Goal: Task Accomplishment & Management: Complete application form

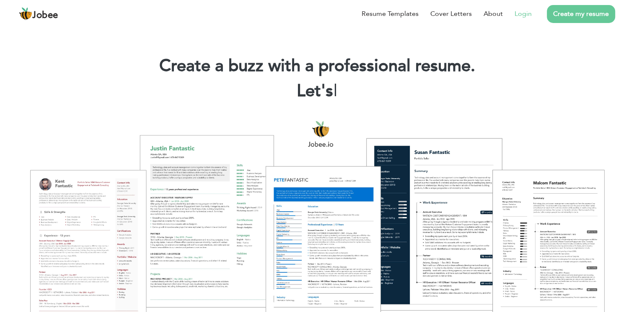
click at [526, 18] on link "Login" at bounding box center [522, 14] width 17 height 10
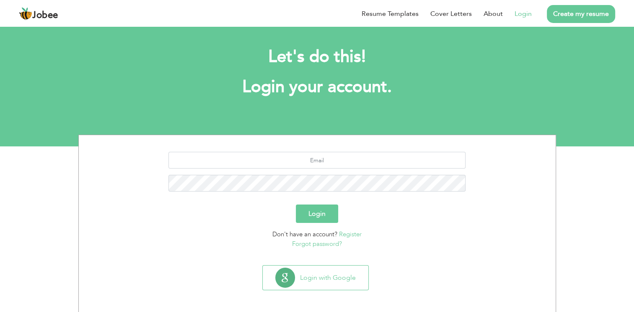
scroll to position [5, 0]
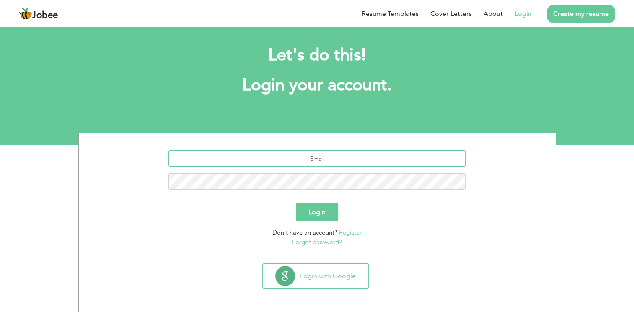
click at [334, 158] on input "text" at bounding box center [316, 158] width 297 height 17
type input "alizamin197@gmail.com"
click at [296, 203] on button "Login" at bounding box center [317, 212] width 42 height 18
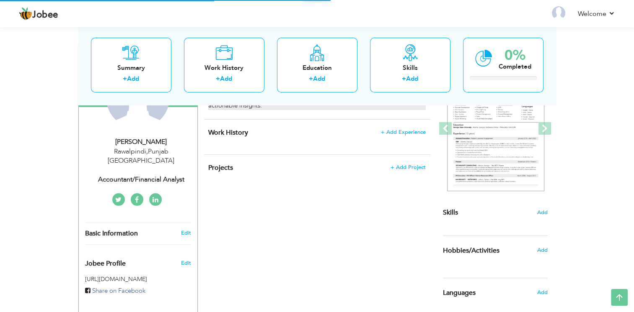
scroll to position [114, 0]
click at [168, 175] on div "Accountant/Financial Analyst" at bounding box center [141, 180] width 112 height 10
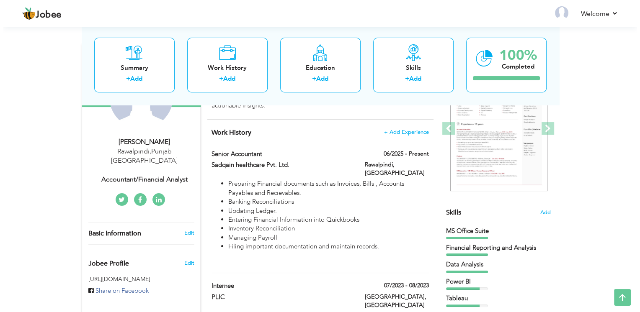
scroll to position [0, 0]
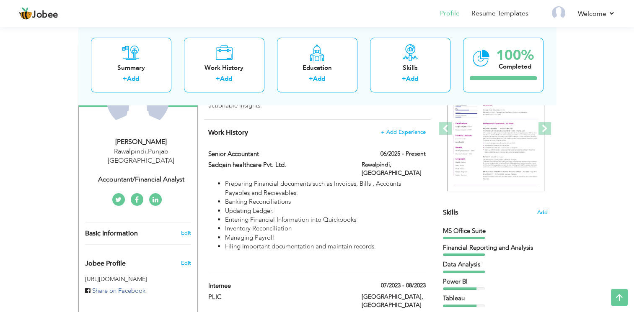
click at [154, 175] on div "Accountant/Financial Analyst" at bounding box center [141, 180] width 112 height 10
type input "Zamin"
type input "Ali"
type input "+923355221272"
select select "number:166"
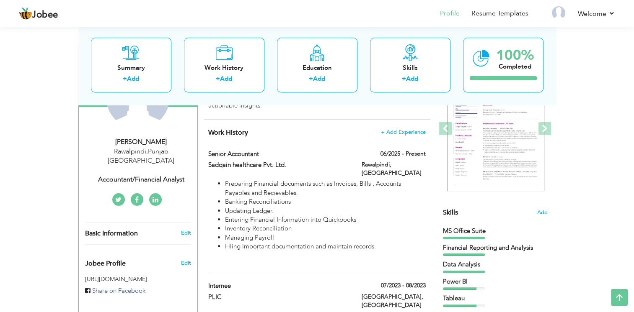
type input "Punjab"
type input "Rawalpindi"
select select "number:2"
type input "Accountant/Financial Analyst"
type input "https://www.linkedin.com/in/zamin-ali-1643a8178/"
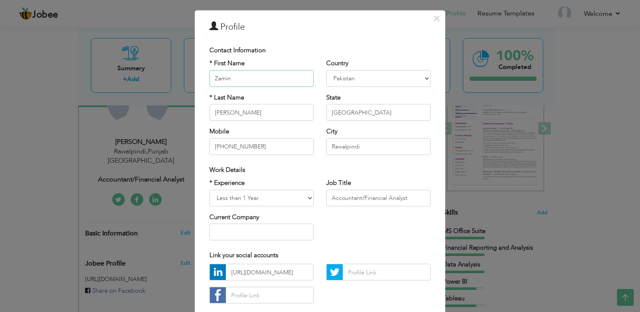
scroll to position [20, 0]
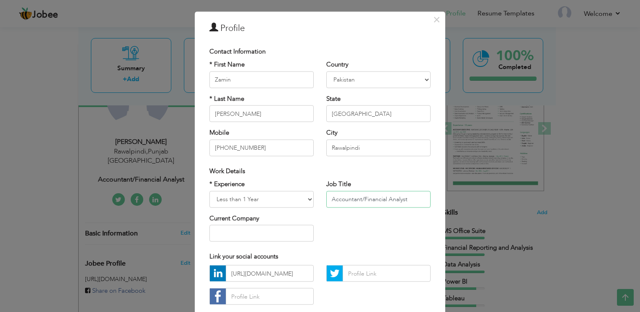
click at [357, 202] on input "Accountant/Financial Analyst" at bounding box center [378, 199] width 104 height 17
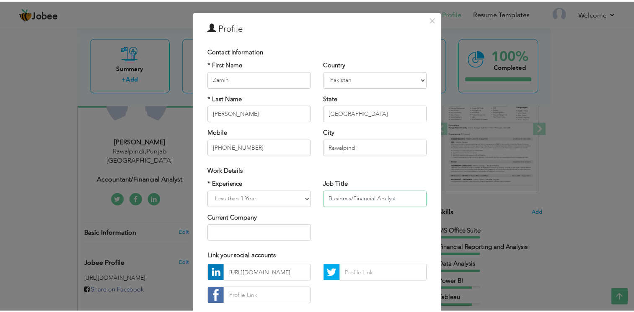
scroll to position [70, 0]
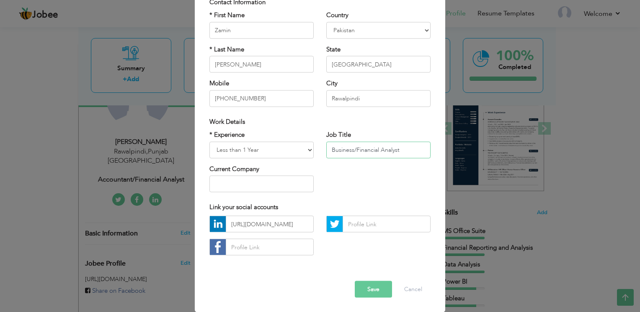
type input "Business/Financial Analyst"
click at [372, 289] on button "Save" at bounding box center [373, 289] width 37 height 17
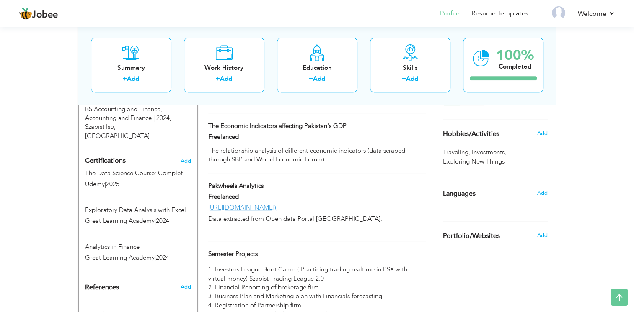
scroll to position [417, 0]
click at [186, 158] on span "Add" at bounding box center [185, 161] width 11 height 6
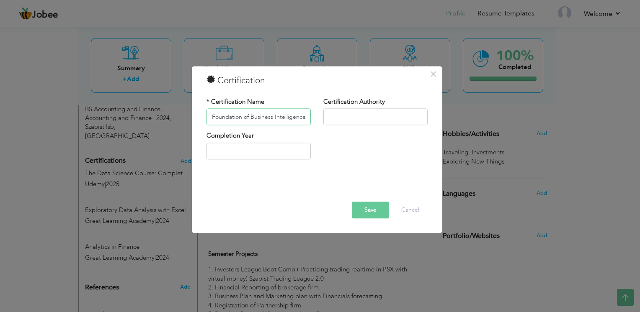
click at [240, 117] on input "Foundation of Business Intelligence" at bounding box center [258, 117] width 104 height 17
type input "Foundations of Business Intelligence"
click at [343, 118] on input "text" at bounding box center [375, 117] width 104 height 17
type input "Google"
type input "2025"
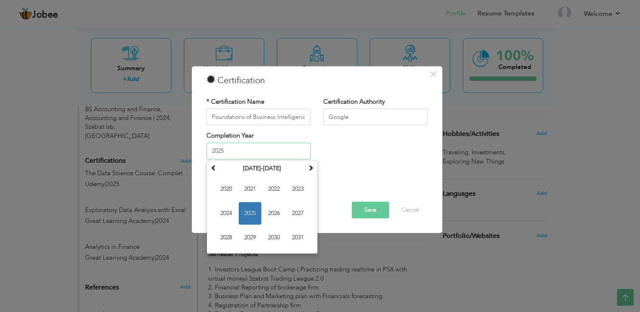
click at [254, 211] on span "2025" at bounding box center [250, 213] width 23 height 23
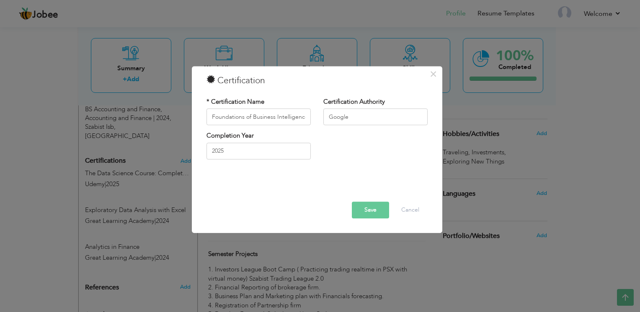
click at [369, 212] on button "Save" at bounding box center [370, 210] width 37 height 17
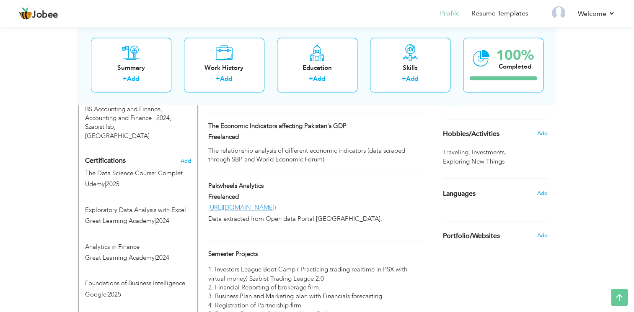
drag, startPoint x: 142, startPoint y: 262, endPoint x: 168, endPoint y: 142, distance: 122.5
click at [168, 153] on div "Certifications Add The Data Science Course: Complete Data Science Bootcamp 2025…" at bounding box center [138, 228] width 119 height 150
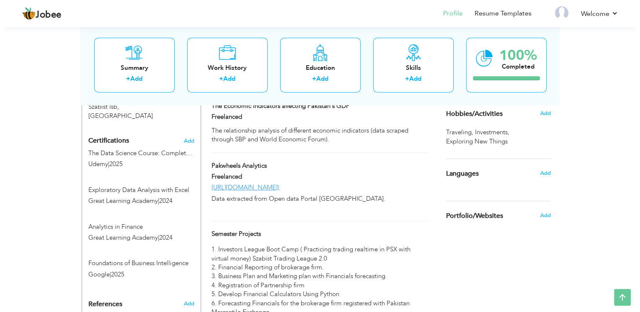
scroll to position [438, 0]
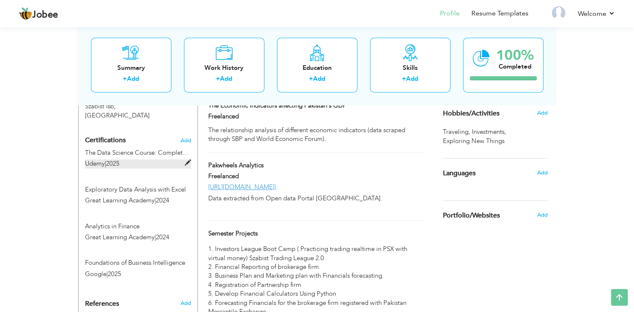
click at [164, 160] on label "Udemy | 2025" at bounding box center [138, 164] width 106 height 9
type input "The Data Science Course: Complete Data Science Bootcamp 2025"
type input "Udemy"
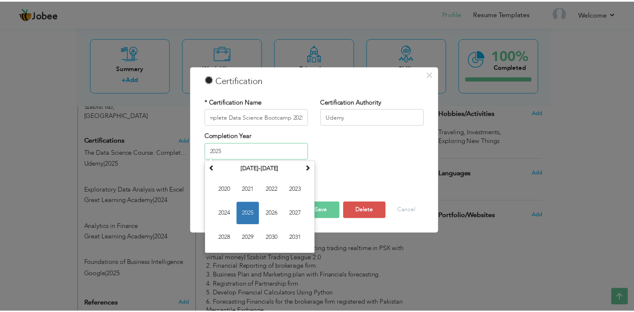
scroll to position [0, 0]
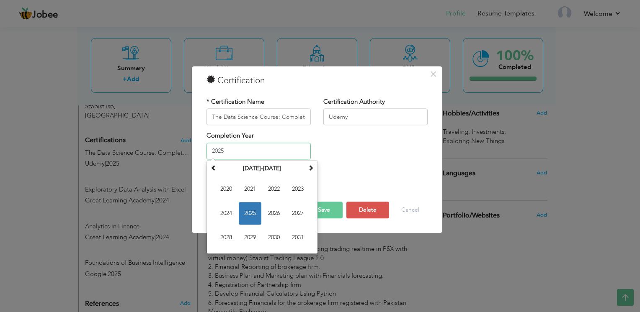
click at [256, 152] on input "2025" at bounding box center [258, 151] width 104 height 17
click at [278, 214] on span "2026" at bounding box center [274, 213] width 23 height 23
type input "2026"
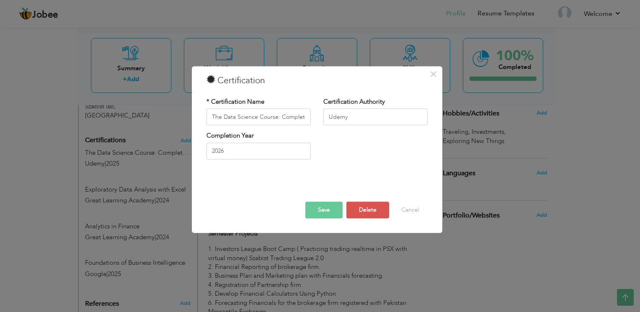
click at [310, 204] on button "Save" at bounding box center [323, 210] width 37 height 17
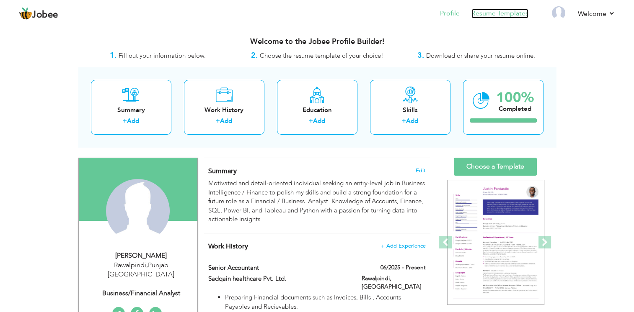
click at [513, 15] on link "Resume Templates" at bounding box center [499, 14] width 57 height 10
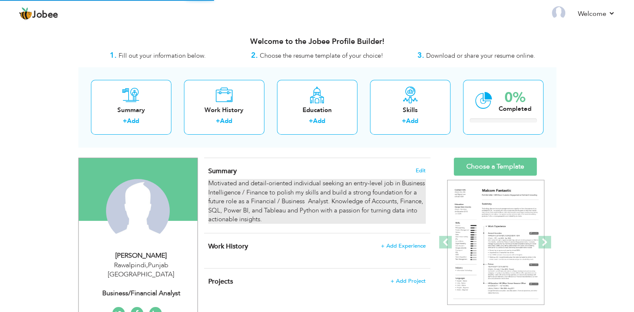
click at [261, 183] on div "Motivated and detail-oriented individual seeking an entry-level job in Business…" at bounding box center [316, 201] width 217 height 45
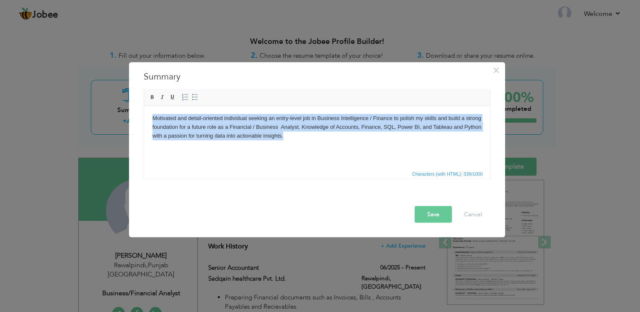
drag, startPoint x: 307, startPoint y: 142, endPoint x: 140, endPoint y: 90, distance: 174.6
click at [144, 106] on html "Motivated and detail-oriented individual seeking an entry-level job in Business…" at bounding box center [317, 127] width 346 height 43
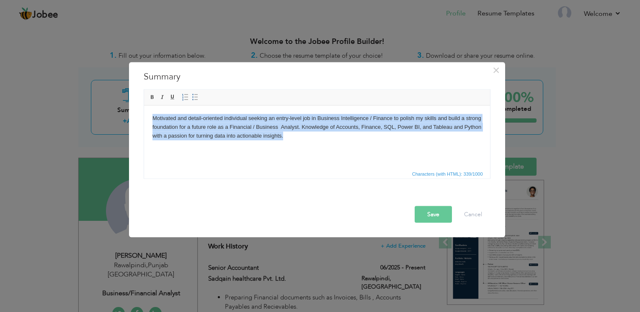
copy body "Motivated and detail-oriented individual seeking an entry-level job in Business…"
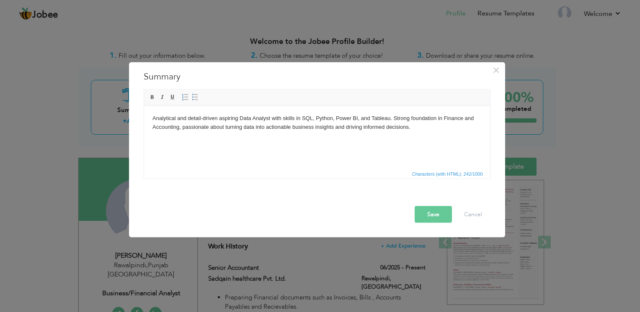
click at [444, 217] on button "Save" at bounding box center [433, 214] width 37 height 17
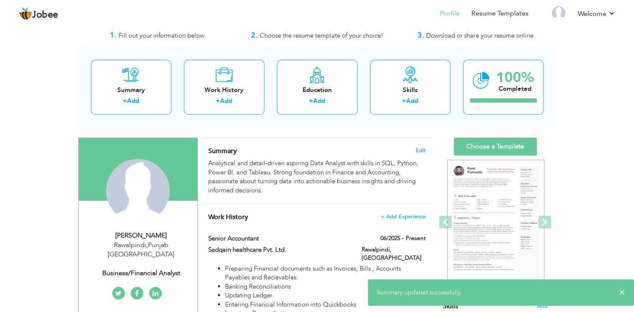
scroll to position [20, 0]
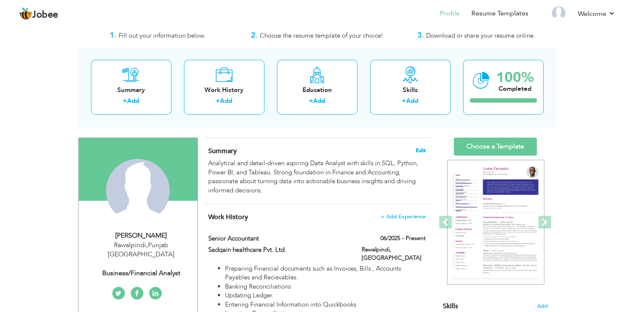
click at [415, 151] on span "Edit" at bounding box center [420, 151] width 10 height 6
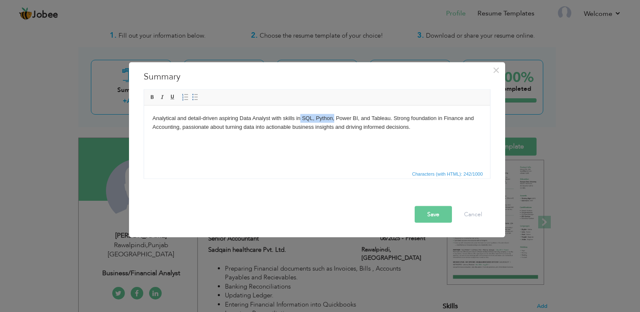
drag, startPoint x: 300, startPoint y: 118, endPoint x: 333, endPoint y: 120, distance: 32.7
click at [333, 120] on body "Analytical and detail-driven aspiring Data Analyst with skills in SQL, Python, …" at bounding box center [316, 123] width 329 height 18
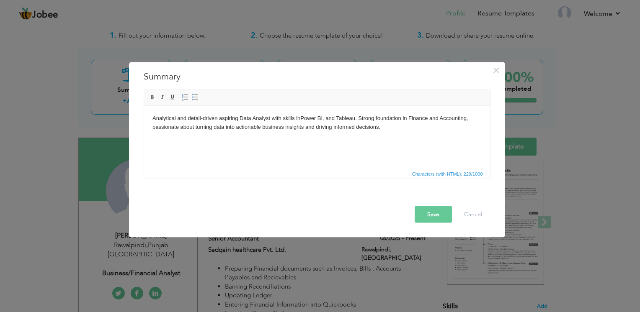
click at [327, 120] on body "Analytical and detail-driven aspiring Data Analyst with skills in Power BI, and…" at bounding box center [316, 123] width 329 height 18
click at [352, 137] on html "Analytical and detail-driven aspiring Data Analyst with skills in SQL, Python, …" at bounding box center [317, 123] width 346 height 34
click at [426, 215] on button "Save" at bounding box center [433, 214] width 37 height 17
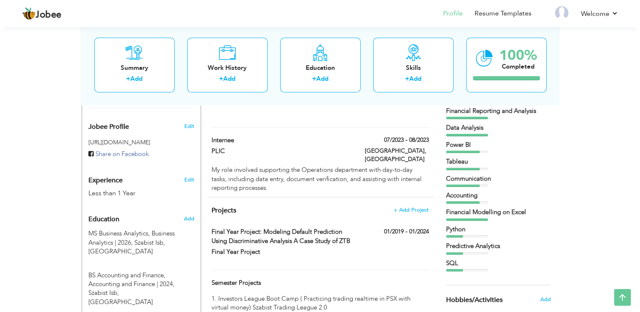
scroll to position [251, 0]
click at [186, 176] on link "Edit" at bounding box center [186, 180] width 10 height 8
select select "number:166"
select select "number:2"
type input "Business/Financial Analyst"
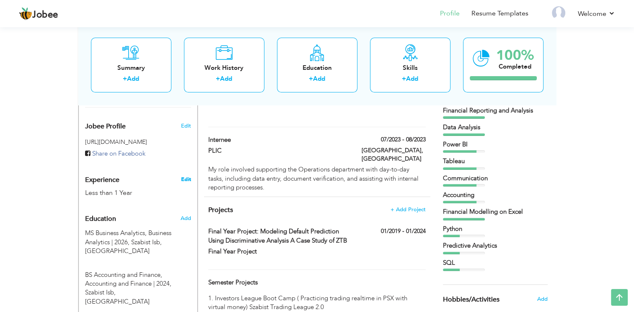
type input "https://www.linkedin.com/in/zamin-ali-1643a8178/"
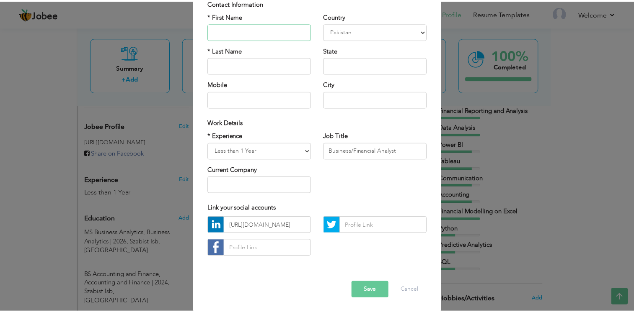
scroll to position [70, 0]
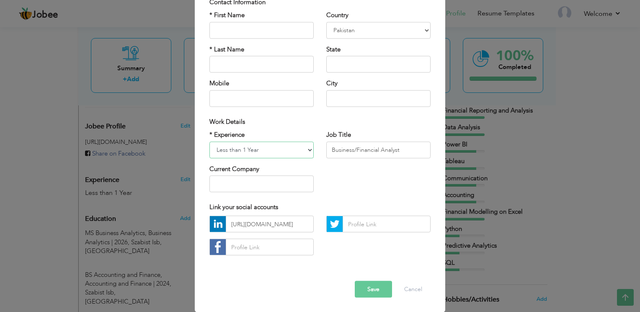
click at [288, 151] on select "Entry Level Less than 1 Year 1 Year 2 Years 3 Years 4 Years 5 Years 6 Years 7 Y…" at bounding box center [261, 150] width 104 height 17
select select "number:1"
click at [209, 142] on select "Entry Level Less than 1 Year 1 Year 2 Years 3 Years 4 Years 5 Years 6 Years 7 Y…" at bounding box center [261, 150] width 104 height 17
click at [374, 289] on button "Save" at bounding box center [373, 289] width 37 height 17
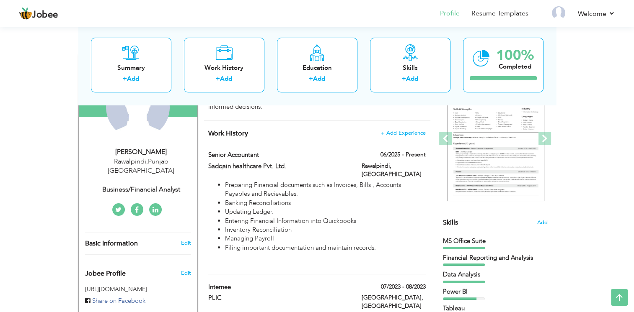
scroll to position [104, 0]
click at [415, 158] on label "06/2025 - Present" at bounding box center [399, 155] width 51 height 8
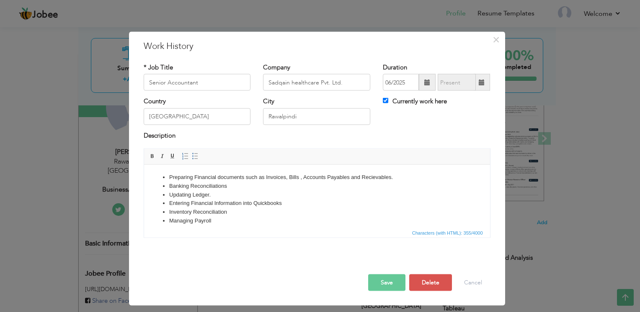
click at [485, 87] on span at bounding box center [482, 82] width 16 height 17
click at [476, 89] on span at bounding box center [482, 82] width 16 height 17
click at [387, 99] on input "Currently work here" at bounding box center [385, 100] width 5 height 5
checkbox input "false"
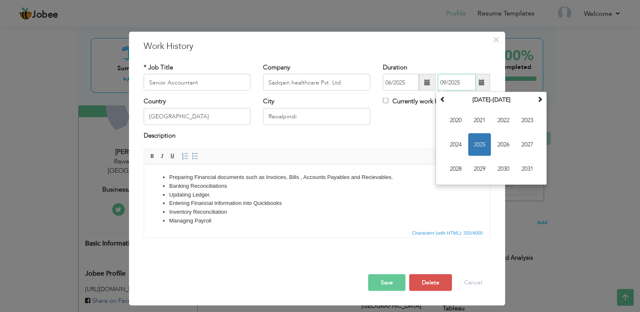
click at [467, 85] on input "09/2025" at bounding box center [457, 82] width 38 height 17
click at [481, 147] on span "2025" at bounding box center [479, 145] width 23 height 23
click at [498, 148] on span "[DATE]" at bounding box center [503, 145] width 23 height 23
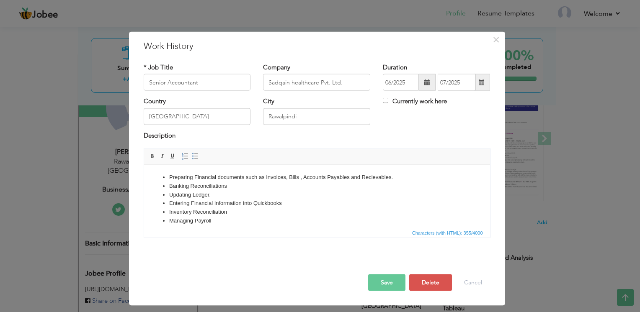
click at [400, 285] on button "Save" at bounding box center [386, 283] width 37 height 17
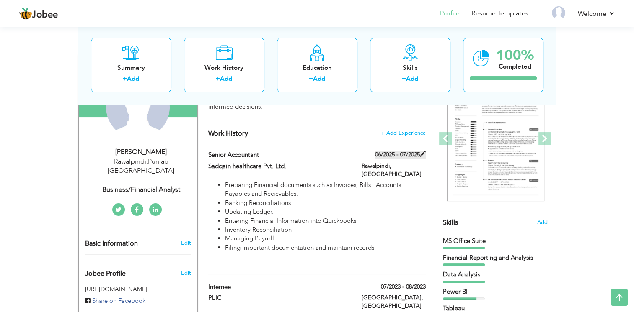
click at [420, 153] on span at bounding box center [423, 154] width 6 height 6
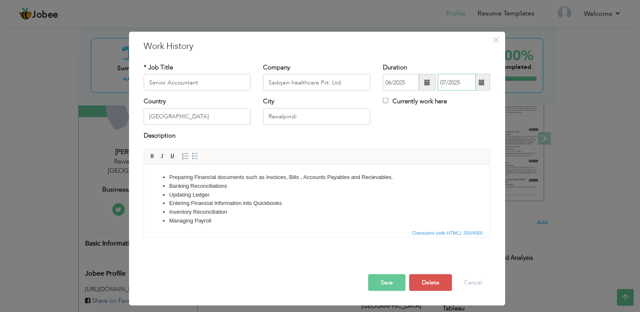
click at [446, 83] on input "07/2025" at bounding box center [457, 82] width 38 height 17
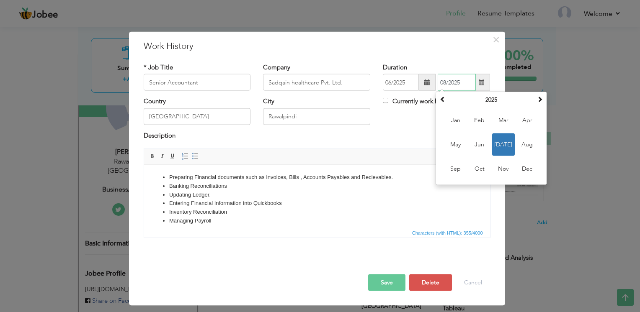
type input "08/2025"
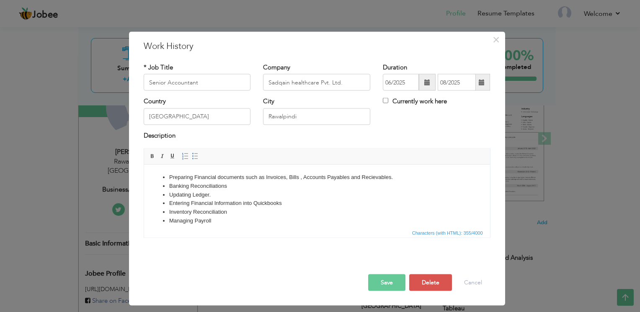
click at [392, 286] on button "Save" at bounding box center [386, 283] width 37 height 17
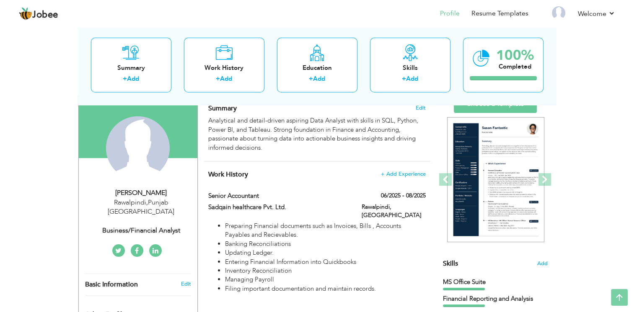
scroll to position [0, 0]
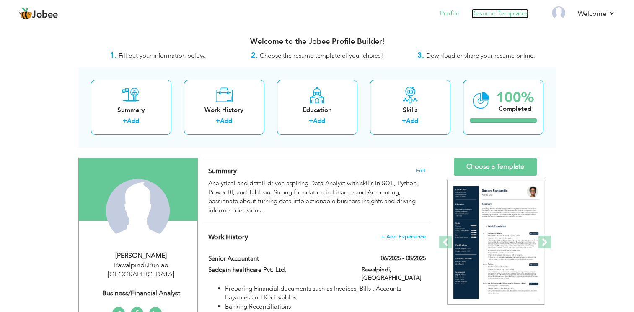
click at [491, 16] on link "Resume Templates" at bounding box center [499, 14] width 57 height 10
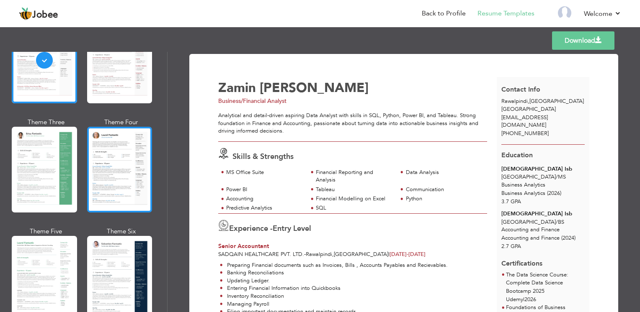
scroll to position [114, 0]
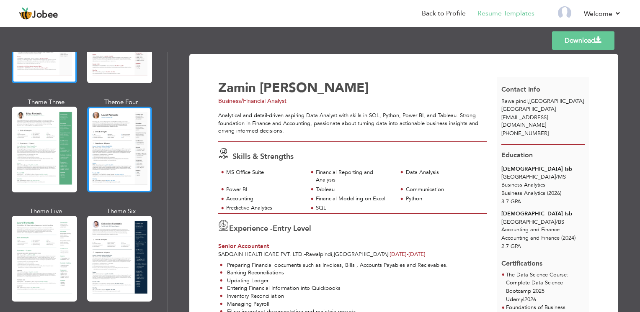
click at [105, 244] on div at bounding box center [119, 259] width 65 height 86
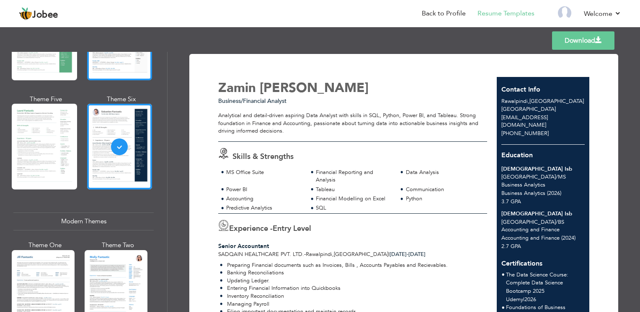
scroll to position [225, 0]
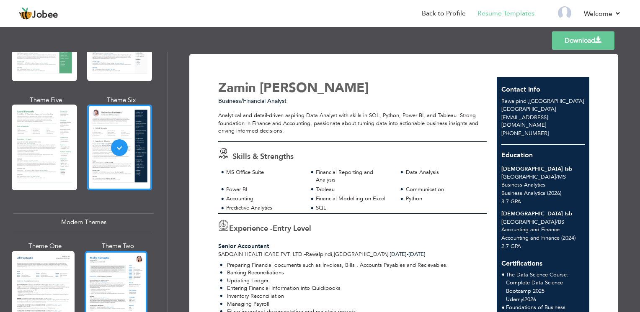
click at [100, 276] on div at bounding box center [116, 292] width 63 height 83
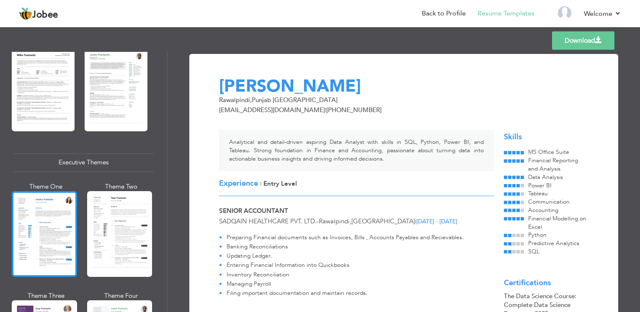
scroll to position [534, 0]
click at [60, 194] on div at bounding box center [44, 234] width 65 height 86
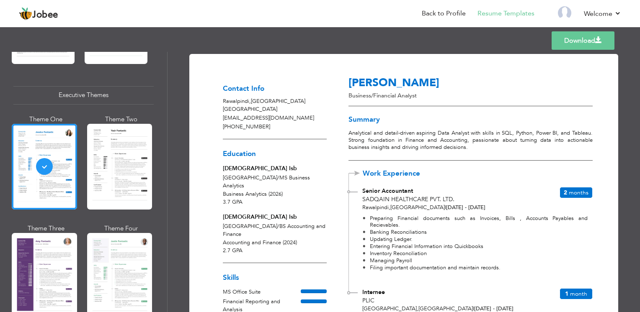
scroll to position [602, 0]
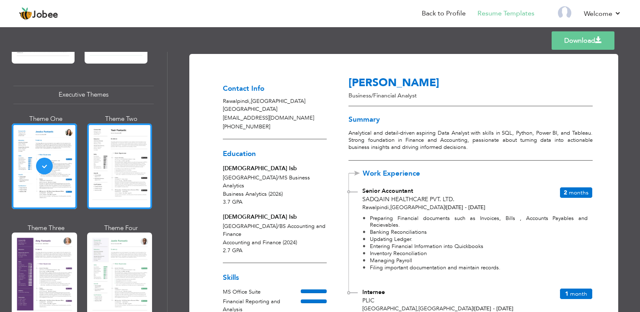
click at [102, 194] on div at bounding box center [119, 167] width 65 height 86
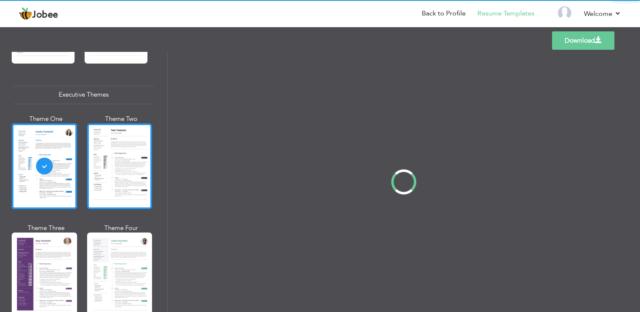
scroll to position [603, 0]
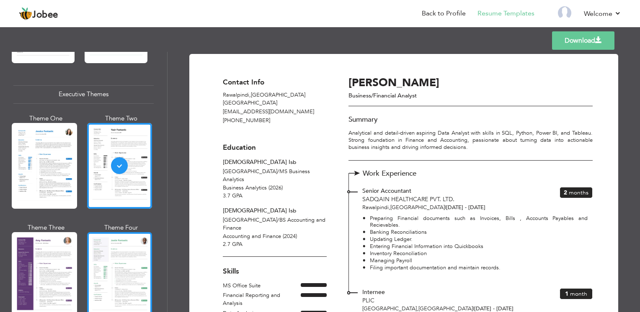
click at [116, 275] on div at bounding box center [119, 275] width 65 height 86
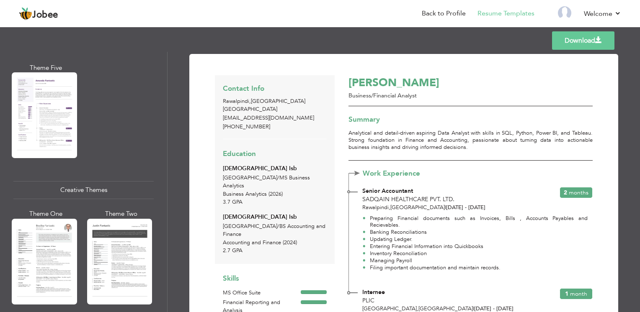
scroll to position [872, 0]
click at [116, 275] on div at bounding box center [119, 262] width 65 height 86
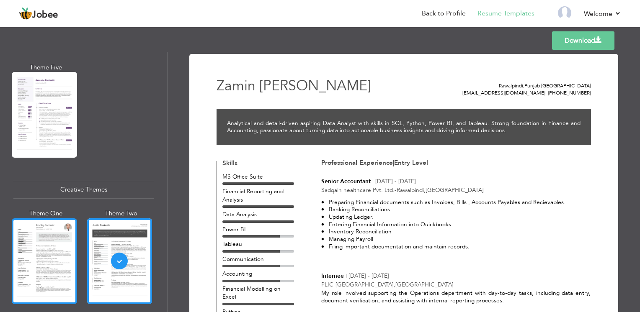
click at [46, 225] on div at bounding box center [44, 262] width 65 height 86
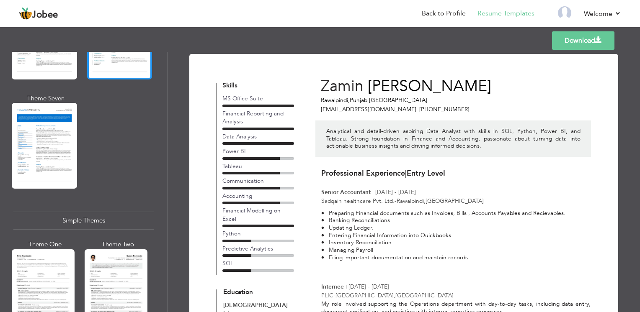
scroll to position [1315, 0]
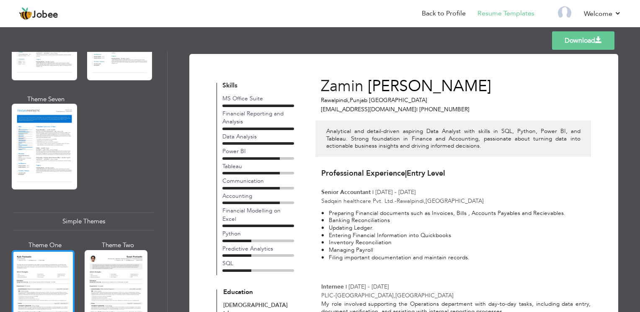
click at [49, 270] on div at bounding box center [43, 291] width 63 height 83
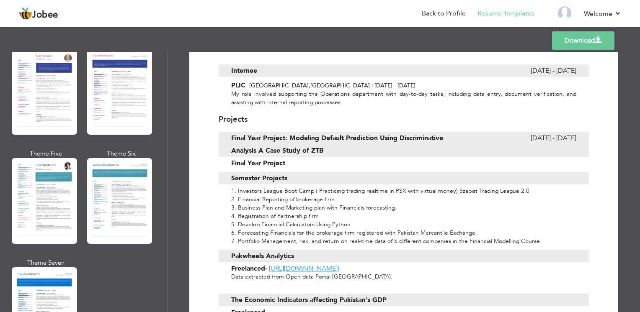
scroll to position [1139, 0]
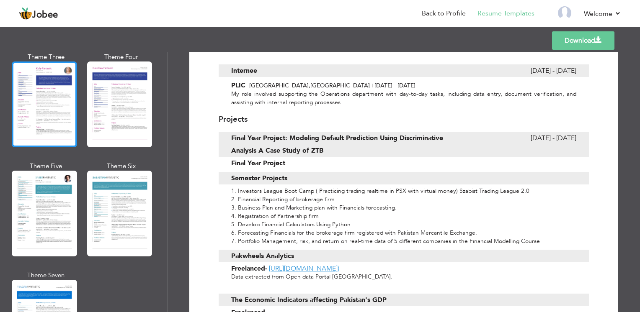
click at [41, 101] on div at bounding box center [44, 105] width 65 height 86
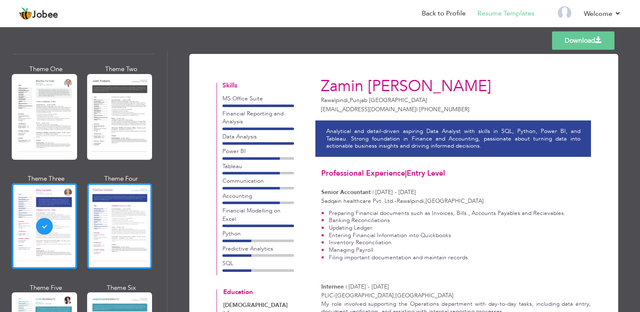
scroll to position [1016, 0]
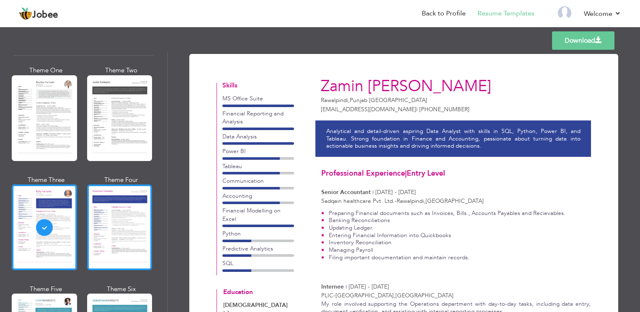
click at [137, 117] on div at bounding box center [119, 118] width 65 height 86
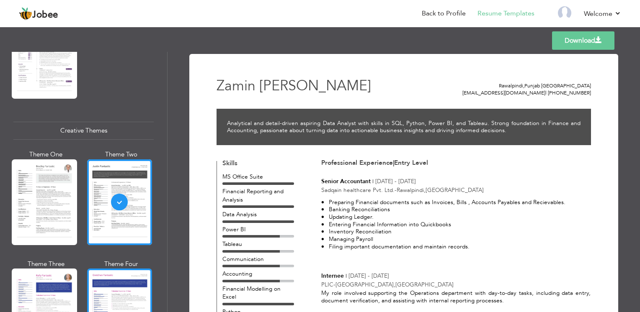
scroll to position [931, 0]
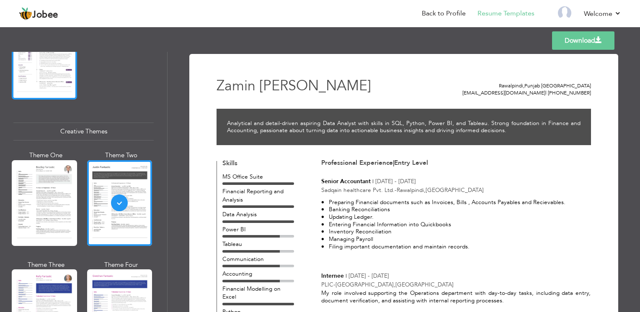
click at [40, 64] on div at bounding box center [44, 57] width 65 height 86
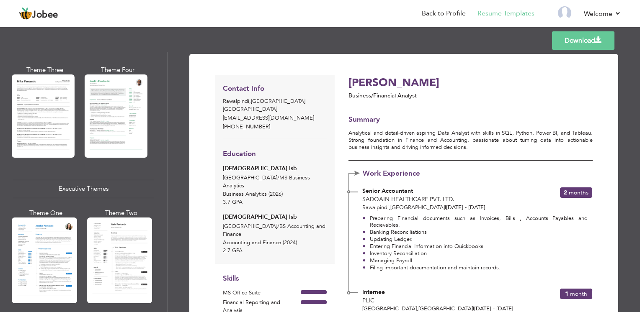
scroll to position [501, 0]
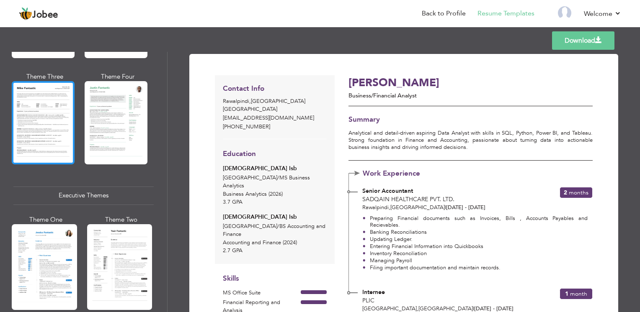
click at [45, 93] on div at bounding box center [43, 122] width 63 height 83
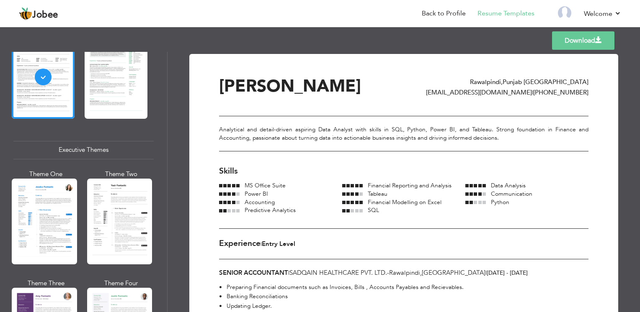
scroll to position [562, 0]
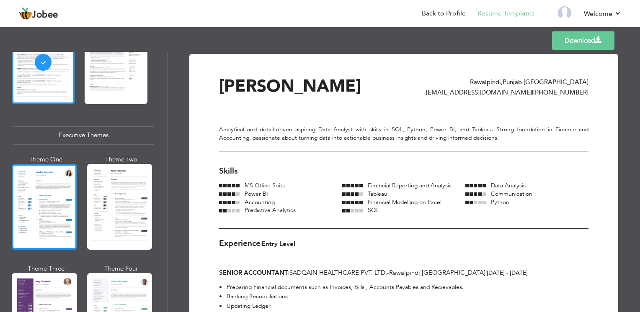
click at [58, 240] on div at bounding box center [44, 207] width 65 height 86
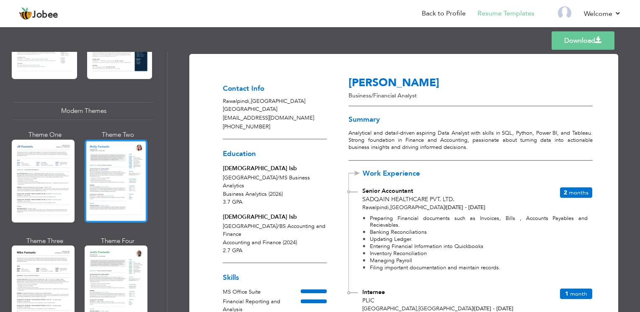
scroll to position [337, 0]
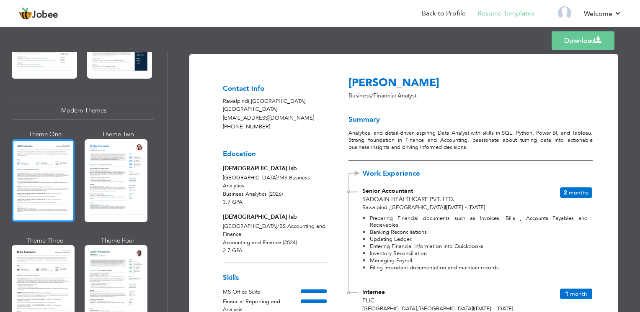
click at [55, 157] on div at bounding box center [43, 180] width 63 height 83
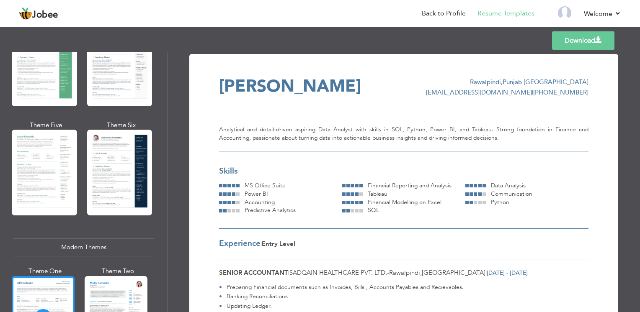
scroll to position [199, 0]
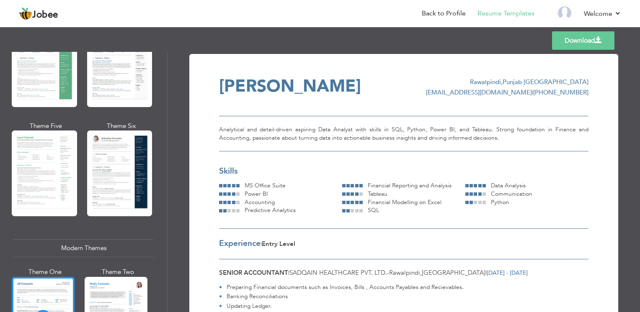
click at [55, 157] on div at bounding box center [44, 174] width 65 height 86
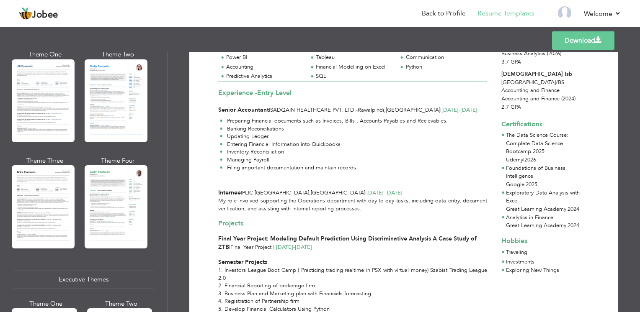
scroll to position [422, 0]
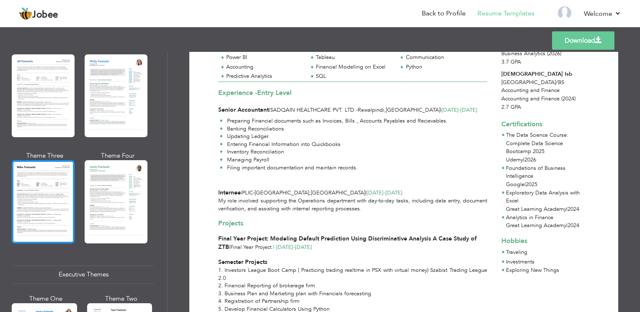
click at [50, 199] on div at bounding box center [43, 201] width 63 height 83
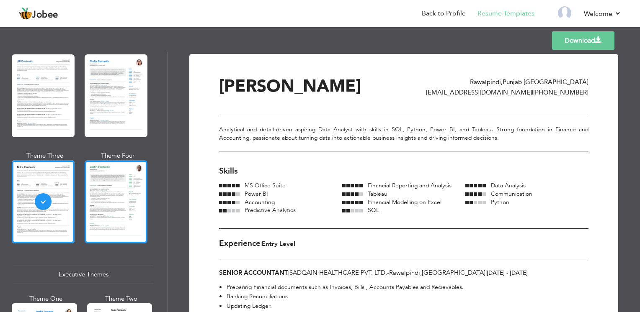
click at [134, 202] on div at bounding box center [116, 201] width 63 height 83
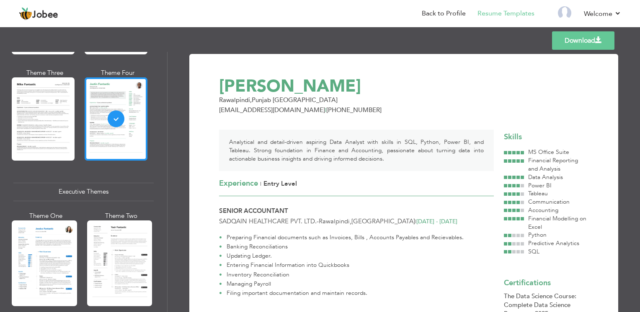
scroll to position [505, 0]
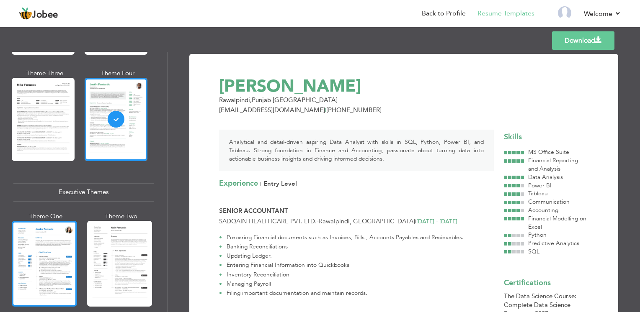
click at [45, 237] on div at bounding box center [44, 264] width 65 height 86
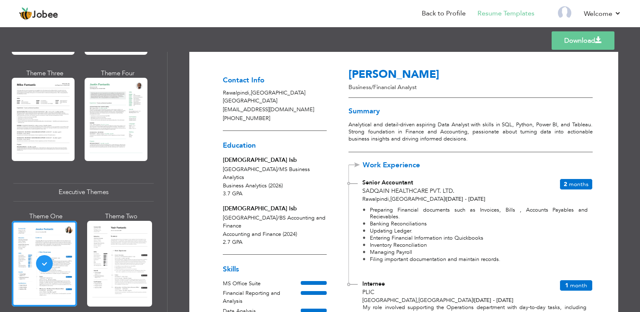
scroll to position [0, 0]
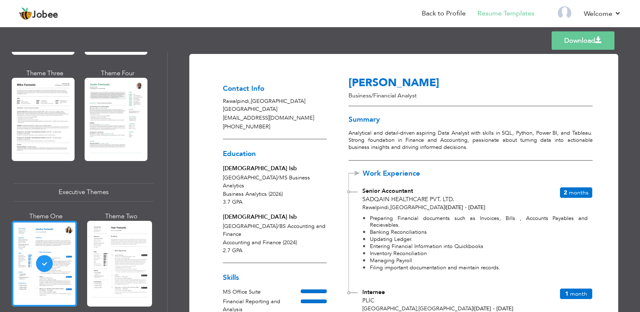
click at [150, 215] on div "Theme Two" at bounding box center [121, 216] width 65 height 9
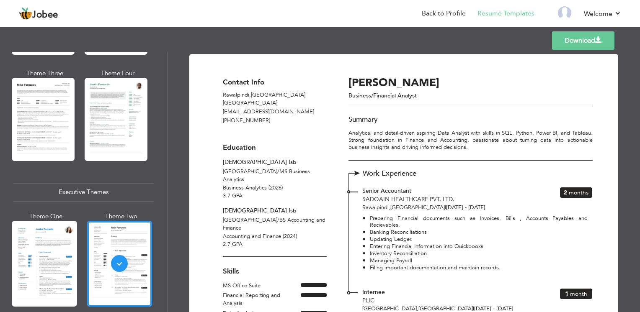
click at [563, 50] on div "Templates Download" at bounding box center [320, 40] width 640 height 27
click at [565, 45] on link "Download" at bounding box center [583, 40] width 62 height 18
click at [531, 175] on h3 "Work Experience" at bounding box center [470, 174] width 243 height 8
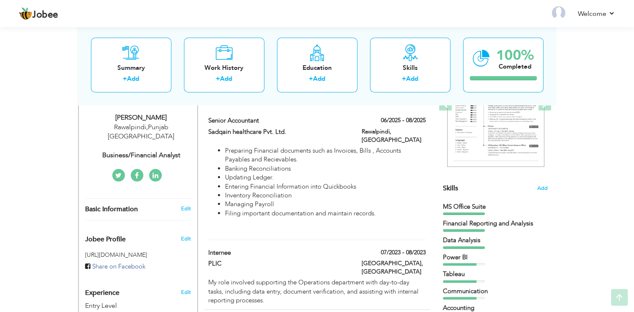
scroll to position [137, 0]
click at [410, 250] on label "07/2023 - 08/2023" at bounding box center [400, 254] width 51 height 8
type input "Internee"
type input "PLIC"
type input "07/2023"
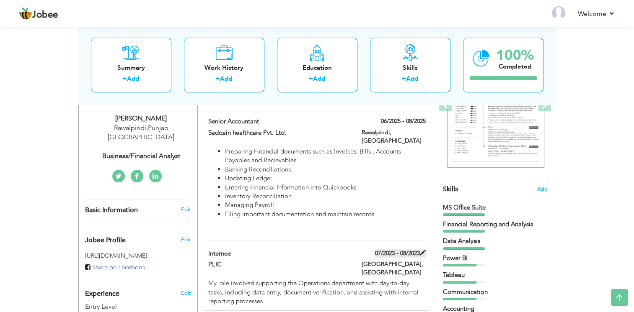
type input "08/2023"
type input "[GEOGRAPHIC_DATA]"
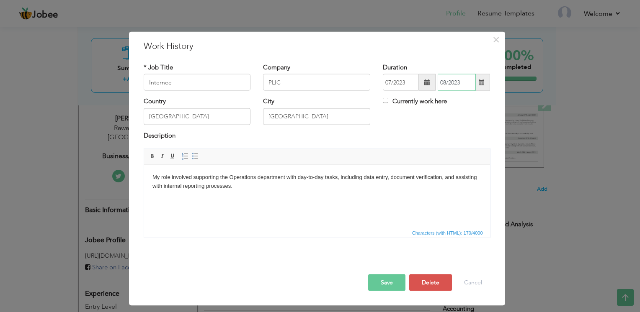
click at [446, 83] on input "08/2023" at bounding box center [457, 82] width 38 height 17
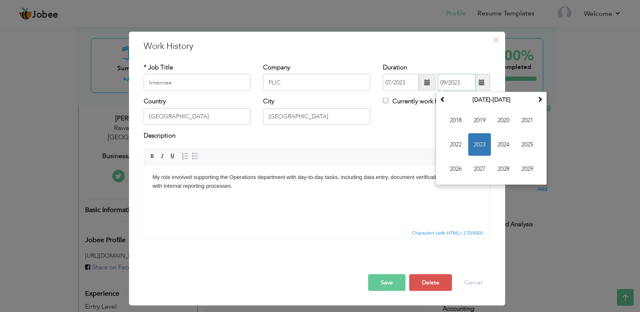
type input "09/2023"
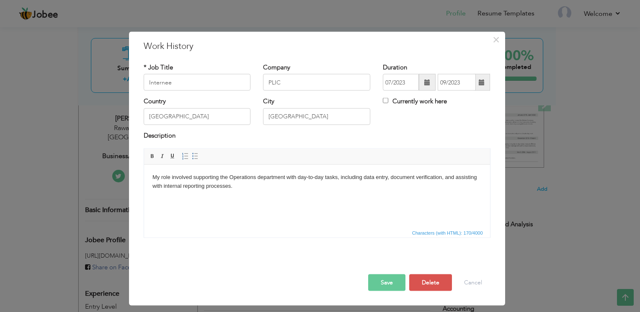
click at [433, 230] on span "Characters (with HTML): 170/4000" at bounding box center [447, 234] width 74 height 8
click at [386, 276] on button "Save" at bounding box center [386, 283] width 37 height 17
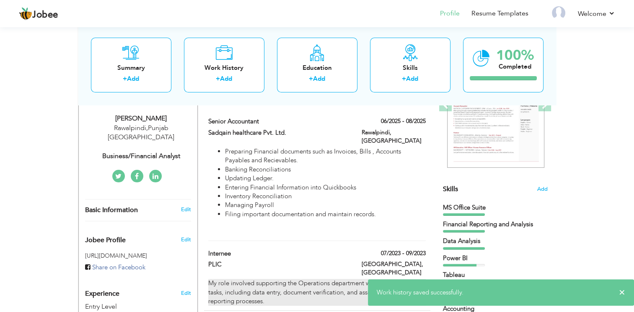
click at [334, 284] on div "My role involved supporting the Operations department with day-to-day tasks, in…" at bounding box center [316, 292] width 217 height 27
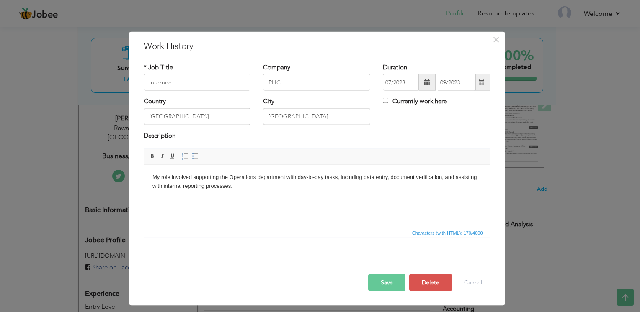
click at [379, 275] on button "Save" at bounding box center [386, 283] width 37 height 17
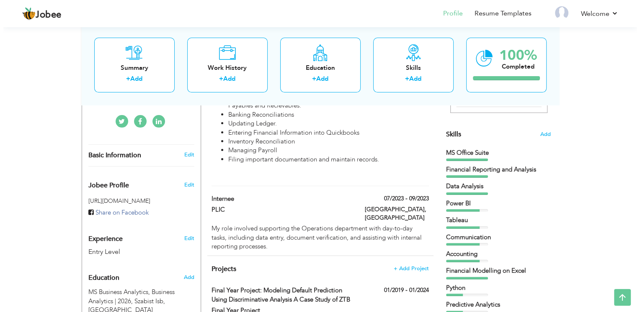
scroll to position [191, 0]
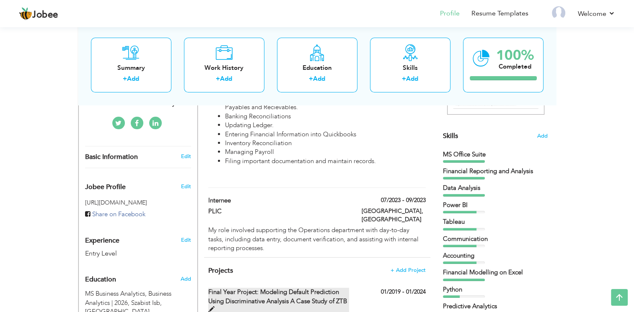
click at [342, 294] on label "Final Year Project: Modeling Default Prediction Using Discriminative Analysis A…" at bounding box center [278, 301] width 141 height 27
type input "Final Year Project: Modeling Default Prediction Using Discriminative Analysis A…"
type input "Final Year Project"
type input "01/2019"
type input "01/2024"
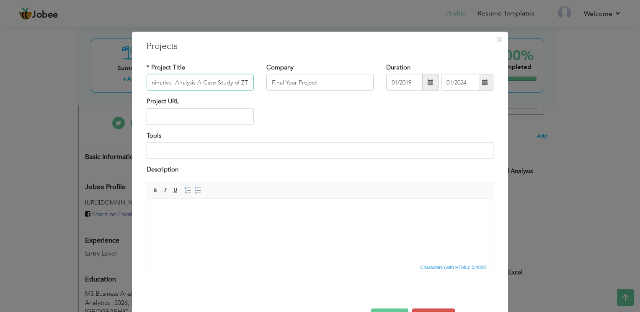
scroll to position [0, 162]
type input "Final Year Project: Modeling Default Prediction Using Discriminative Analysis A…"
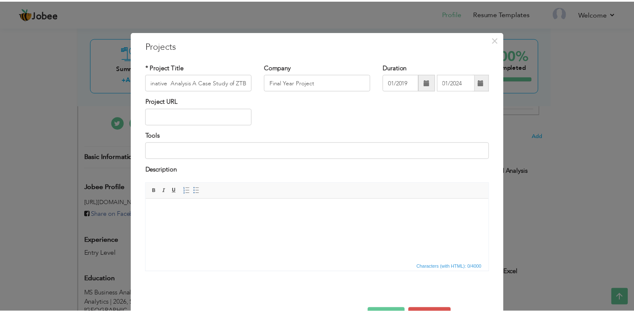
scroll to position [0, 0]
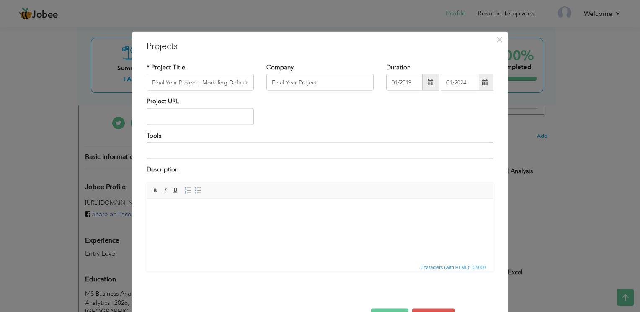
click at [401, 309] on button "Save" at bounding box center [389, 317] width 37 height 17
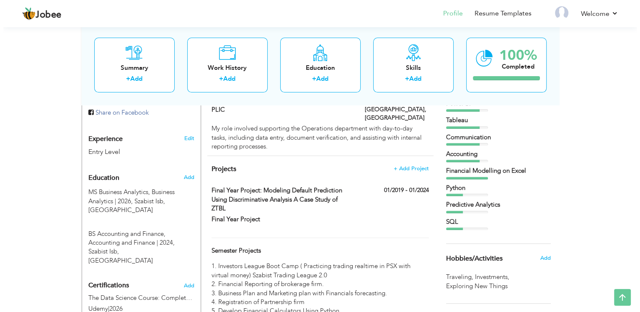
scroll to position [292, 0]
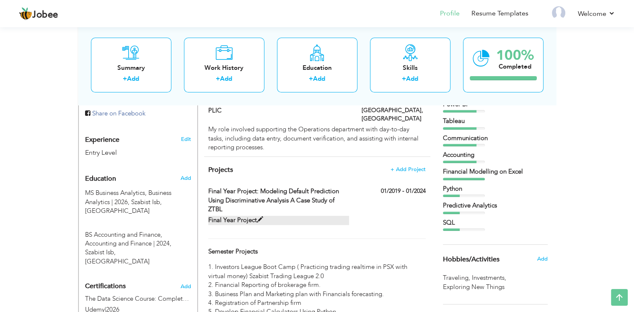
click at [231, 216] on label "Final Year Project" at bounding box center [278, 220] width 141 height 9
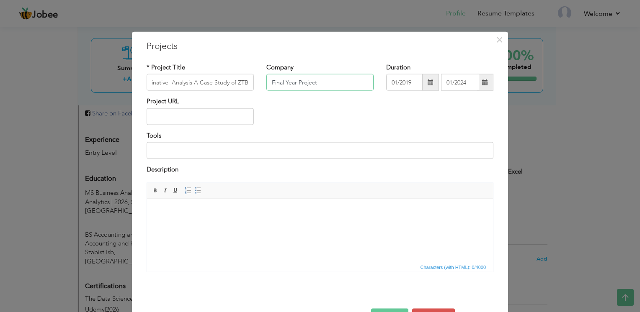
scroll to position [0, 0]
click at [316, 80] on input "Final Year Project" at bounding box center [319, 82] width 107 height 17
drag, startPoint x: 316, startPoint y: 80, endPoint x: 227, endPoint y: 94, distance: 90.4
click at [227, 94] on div "* Project Title Final Year Project: Modeling Default Prediction Using Discrimin…" at bounding box center [319, 80] width 359 height 34
type input "Z"
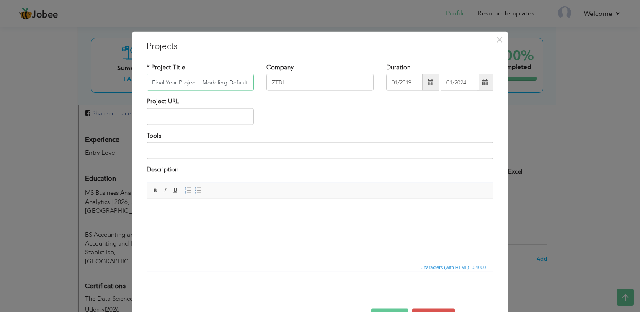
click at [224, 80] on input "Final Year Project: Modeling Default Prediction Using Discriminative Analysis A…" at bounding box center [200, 82] width 107 height 17
drag, startPoint x: 232, startPoint y: 80, endPoint x: 333, endPoint y: 91, distance: 100.7
click at [333, 91] on div "* Project Title Final Year Project: Modeling Default Prediction Using Discrimin…" at bounding box center [319, 80] width 359 height 34
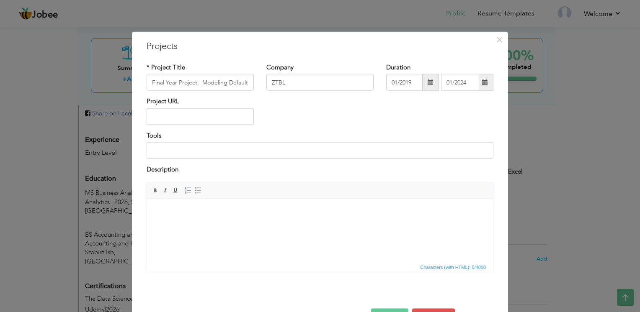
click at [333, 91] on div "Company ZTBL" at bounding box center [320, 80] width 120 height 34
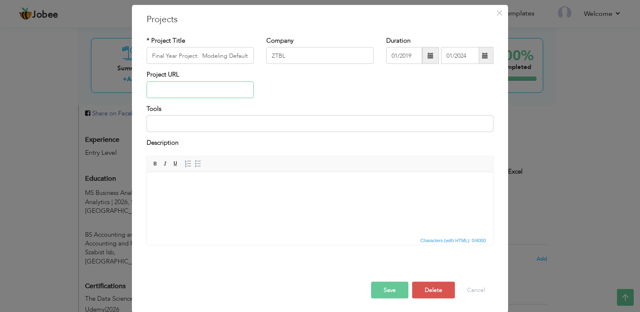
click at [203, 95] on input "text" at bounding box center [200, 89] width 107 height 17
click at [393, 286] on button "Save" at bounding box center [389, 290] width 37 height 17
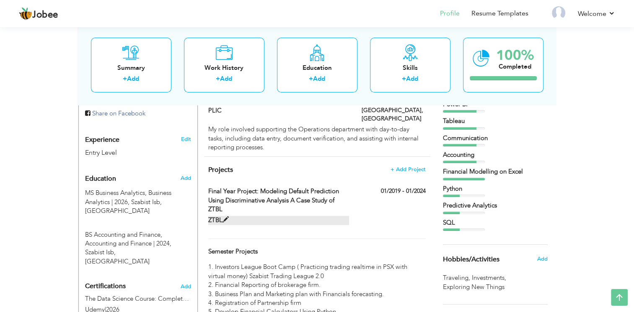
click at [213, 216] on label "ZTBL" at bounding box center [278, 220] width 141 height 9
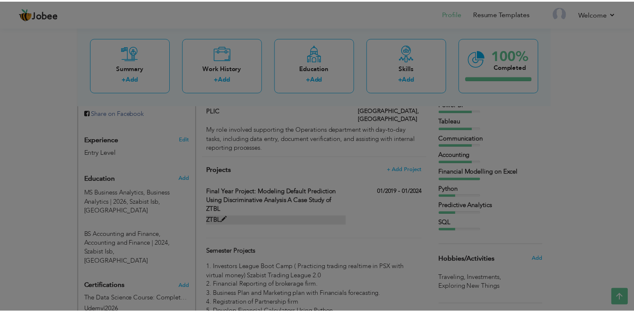
scroll to position [0, 0]
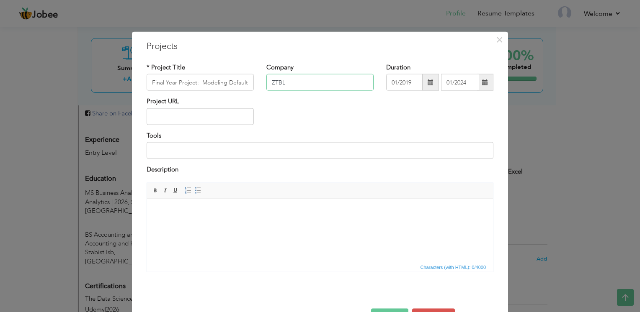
click at [288, 88] on input "ZTBL" at bounding box center [319, 82] width 107 height 17
type input "Zarrai Taraqiati Bank Ltd."
click at [190, 225] on html at bounding box center [320, 212] width 346 height 26
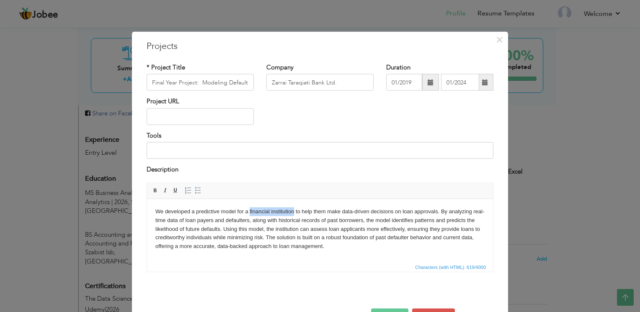
drag, startPoint x: 250, startPoint y: 212, endPoint x: 294, endPoint y: 213, distance: 44.8
click at [294, 213] on body "We developed a predictive model for a financial institution to help them make d…" at bounding box center [319, 229] width 329 height 44
click at [397, 312] on button "Save" at bounding box center [389, 317] width 37 height 17
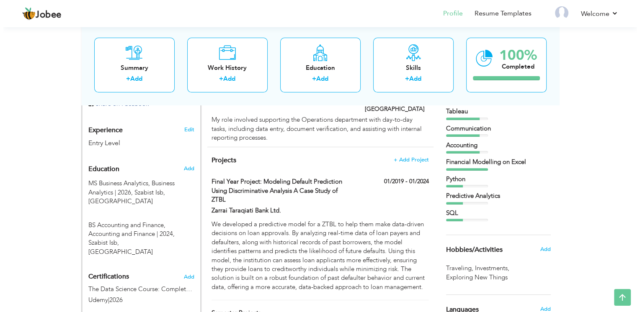
scroll to position [301, 0]
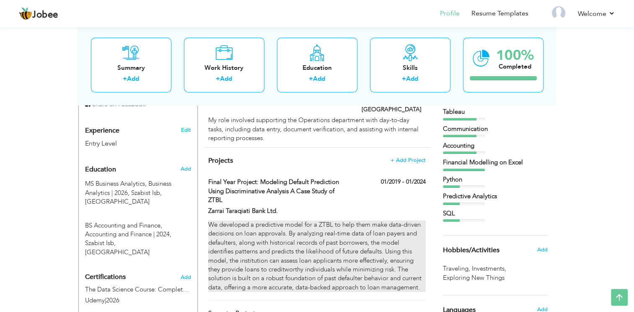
drag, startPoint x: 365, startPoint y: 236, endPoint x: 311, endPoint y: 241, distance: 53.8
click at [311, 241] on div "We developed a predictive model for a ZTBL to help them make data-driven decisi…" at bounding box center [316, 257] width 217 height 72
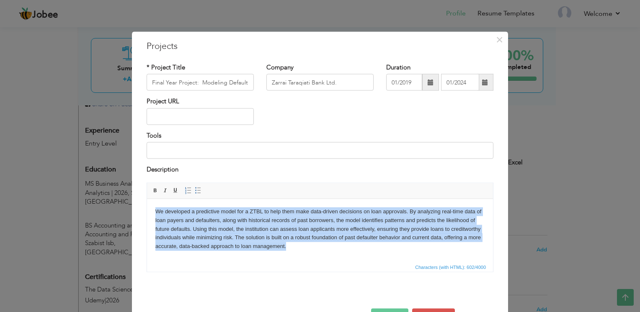
drag, startPoint x: 301, startPoint y: 250, endPoint x: 154, endPoint y: 214, distance: 151.0
click at [154, 214] on html "We developed a predictive model for a ZTBL to help them make data-driven decisi…" at bounding box center [320, 229] width 346 height 60
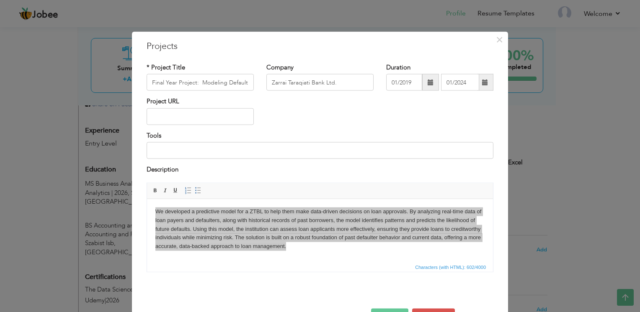
click at [441, 276] on div "We developed a predictive model for a ZTBL to help them make data-driven decisi…" at bounding box center [319, 231] width 359 height 96
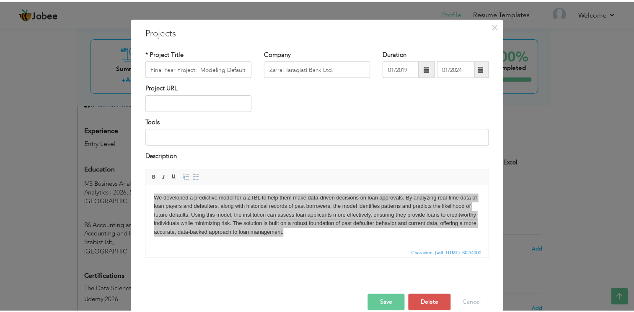
scroll to position [13, 0]
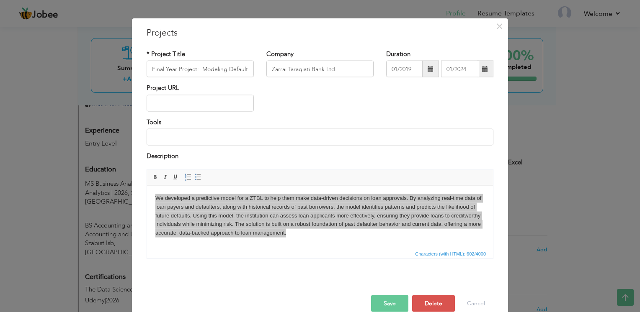
click at [390, 297] on button "Save" at bounding box center [389, 303] width 37 height 17
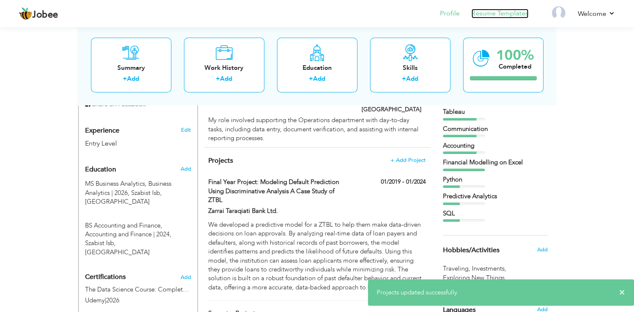
click at [504, 14] on link "Resume Templates" at bounding box center [499, 14] width 57 height 10
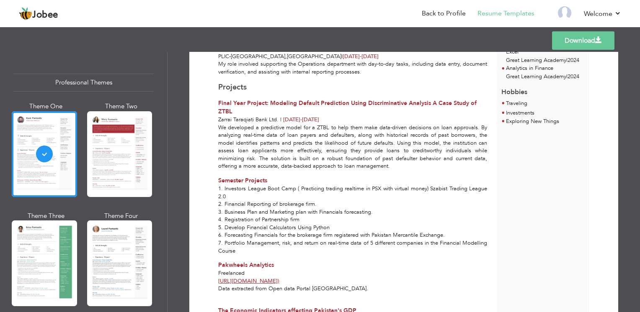
scroll to position [290, 0]
drag, startPoint x: 292, startPoint y: 117, endPoint x: 308, endPoint y: 121, distance: 16.2
click at [308, 121] on div "Projects Final Year Project: Modeling Default Prediction Using Discriminative A…" at bounding box center [353, 125] width 279 height 88
drag, startPoint x: 308, startPoint y: 121, endPoint x: 364, endPoint y: 113, distance: 56.3
click at [364, 113] on div "Final Year Project: Modeling Default Prediction Using Discriminative Analysis A…" at bounding box center [352, 106] width 269 height 17
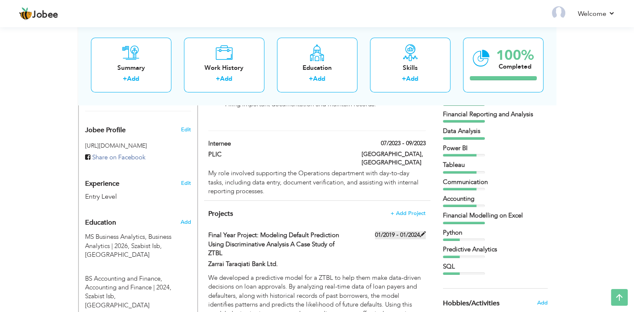
click at [413, 231] on label "01/2019 - 01/2024" at bounding box center [400, 235] width 51 height 8
type input "Final Year Project: Modeling Default Prediction Using Discriminative Analysis A…"
type input "Zarrai Taraqiati Bank Ltd."
type input "01/2019"
type input "01/2024"
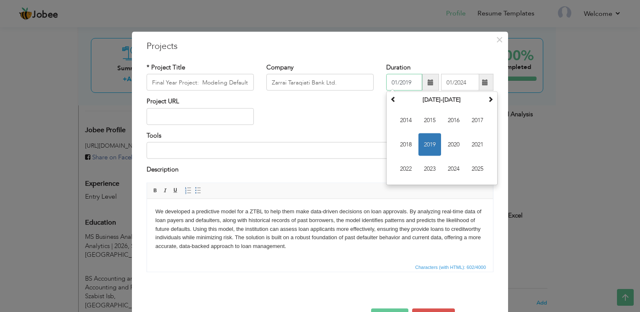
drag, startPoint x: 409, startPoint y: 79, endPoint x: 340, endPoint y: 90, distance: 69.9
click at [340, 90] on div "* Project Title Final Year Project: Modeling Default Prediction Using Discrimin…" at bounding box center [319, 80] width 359 height 34
type input "06/2023"
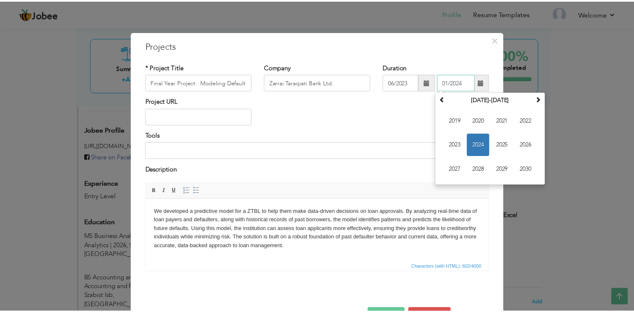
scroll to position [27, 0]
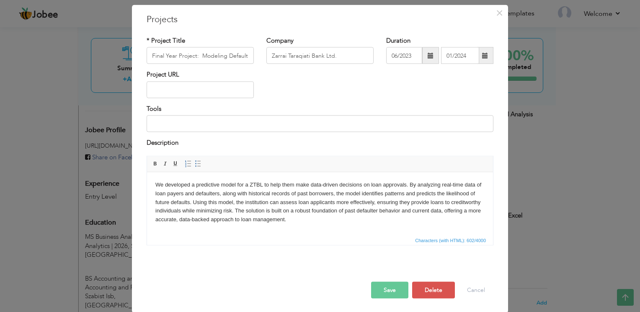
click at [380, 287] on button "Save" at bounding box center [389, 290] width 37 height 17
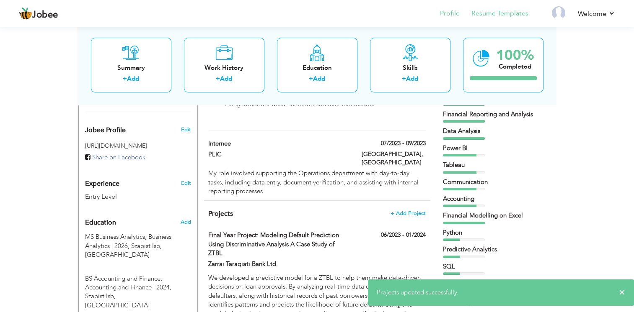
click at [489, 21] on li "Resume Templates" at bounding box center [493, 14] width 69 height 23
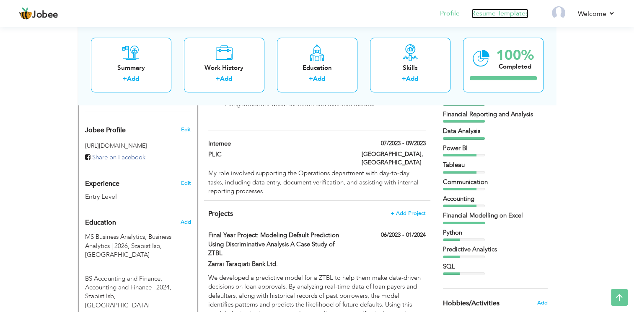
click at [491, 10] on link "Resume Templates" at bounding box center [499, 14] width 57 height 10
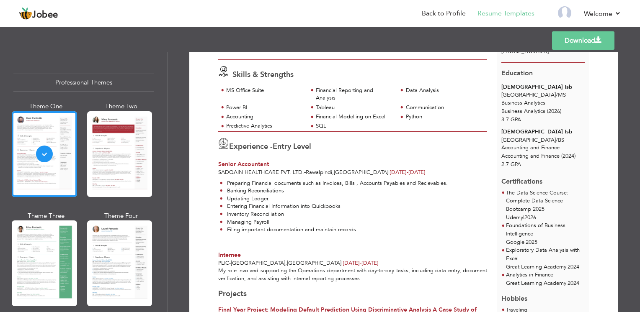
scroll to position [82, 0]
click at [130, 191] on div at bounding box center [119, 154] width 65 height 86
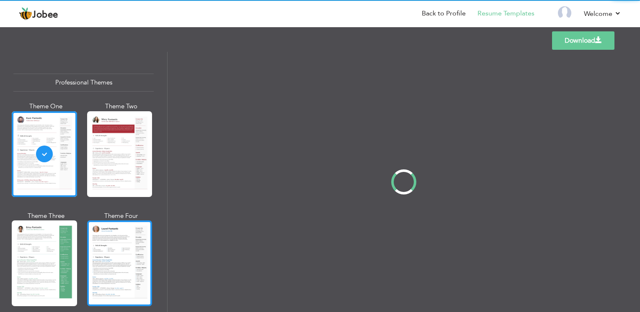
scroll to position [0, 0]
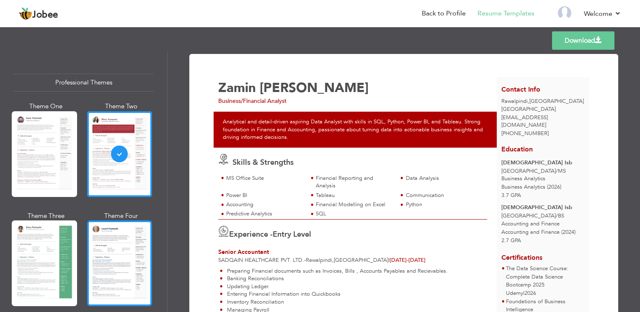
click at [126, 249] on div at bounding box center [119, 264] width 65 height 86
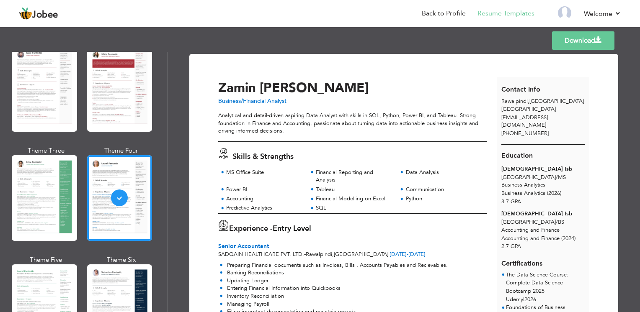
click at [577, 43] on link "Download" at bounding box center [583, 40] width 62 height 18
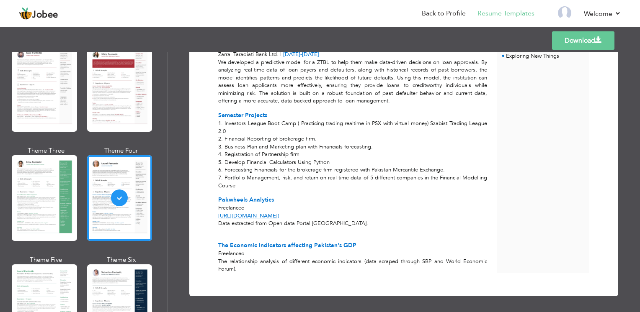
scroll to position [354, 0]
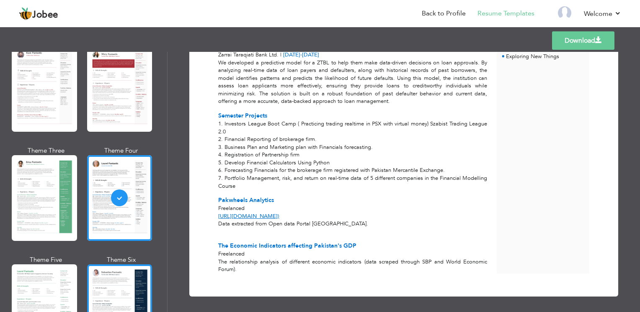
click at [129, 270] on div at bounding box center [119, 308] width 65 height 86
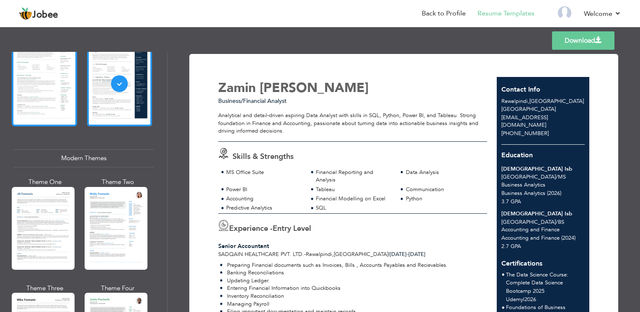
scroll to position [296, 0]
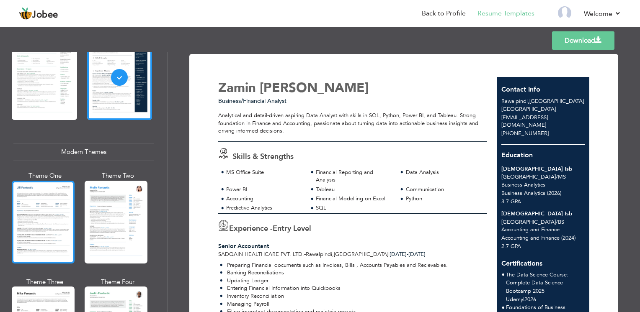
click at [44, 225] on div at bounding box center [43, 222] width 63 height 83
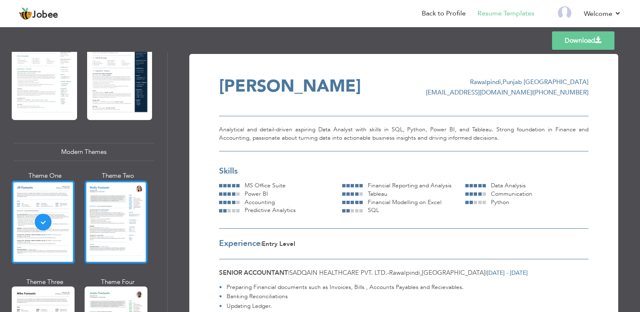
click at [97, 224] on div at bounding box center [116, 222] width 63 height 83
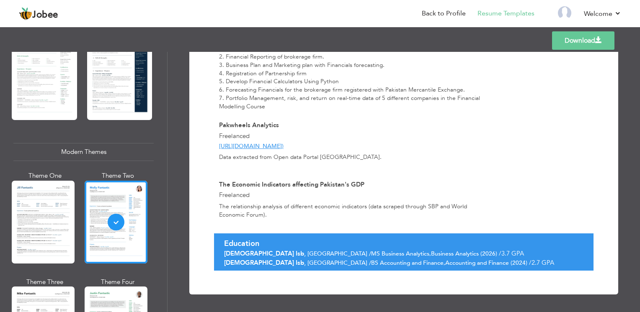
scroll to position [392, 0]
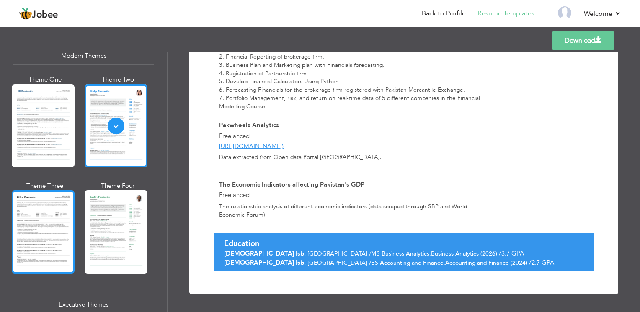
click at [57, 261] on div at bounding box center [43, 232] width 63 height 83
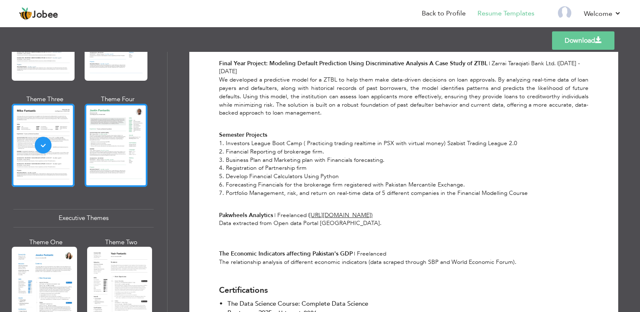
scroll to position [487, 0]
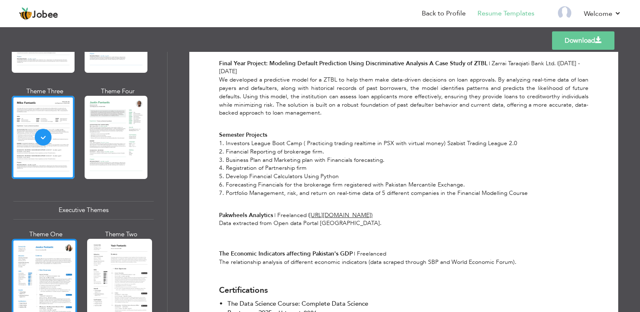
click at [57, 276] on div at bounding box center [44, 282] width 65 height 86
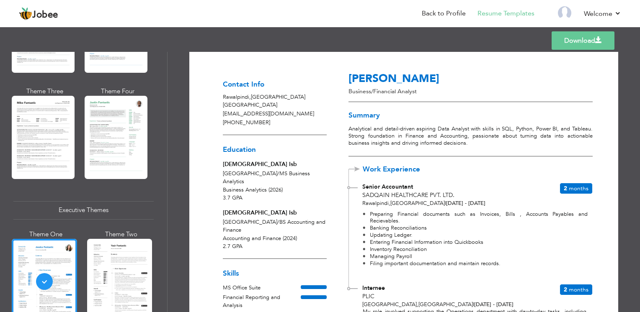
scroll to position [3, 0]
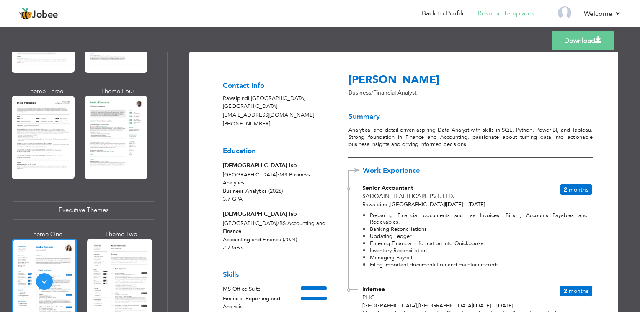
click at [557, 44] on link "Download" at bounding box center [583, 40] width 63 height 18
click at [95, 266] on div at bounding box center [119, 282] width 65 height 86
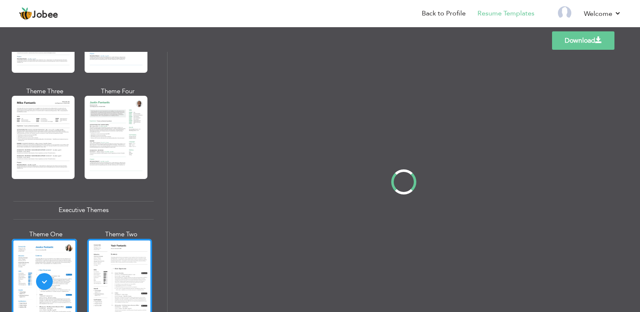
scroll to position [0, 0]
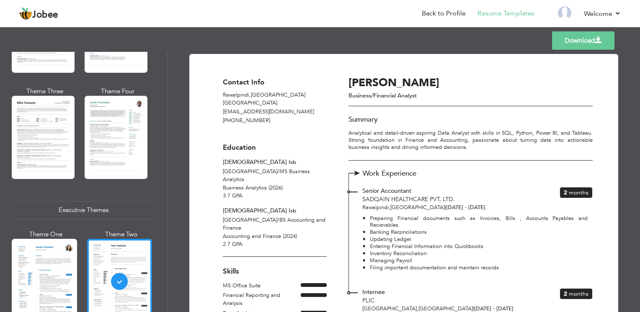
click at [583, 48] on link "Download" at bounding box center [583, 40] width 62 height 18
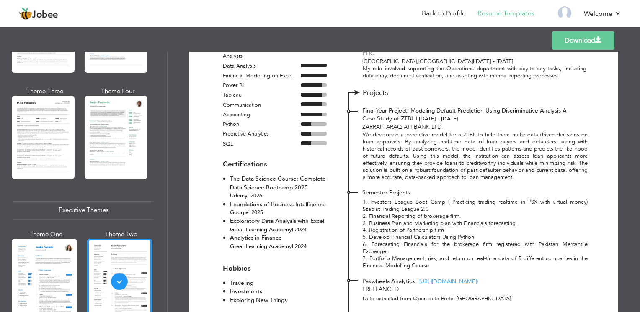
scroll to position [249, 0]
